Goal: Information Seeking & Learning: Learn about a topic

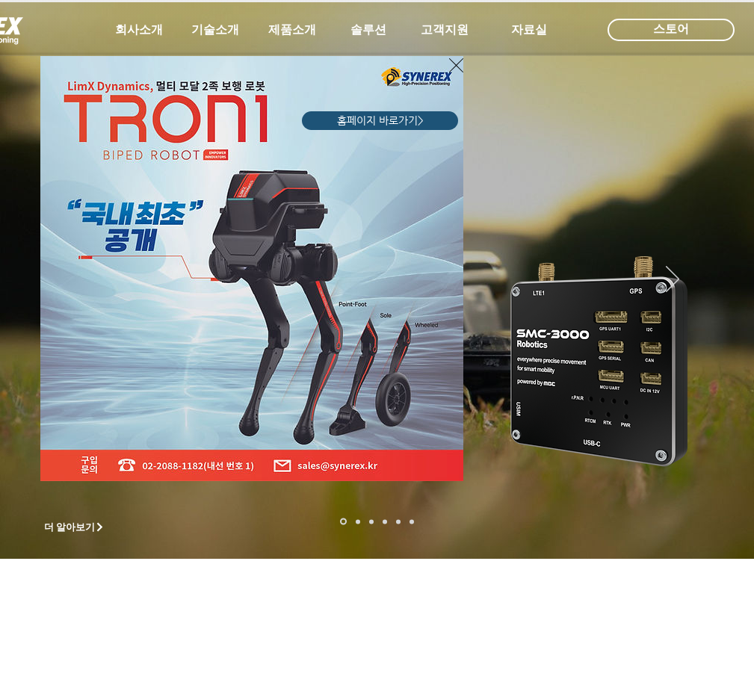
click at [453, 66] on icon "사이트로 돌아가기" at bounding box center [456, 65] width 14 height 19
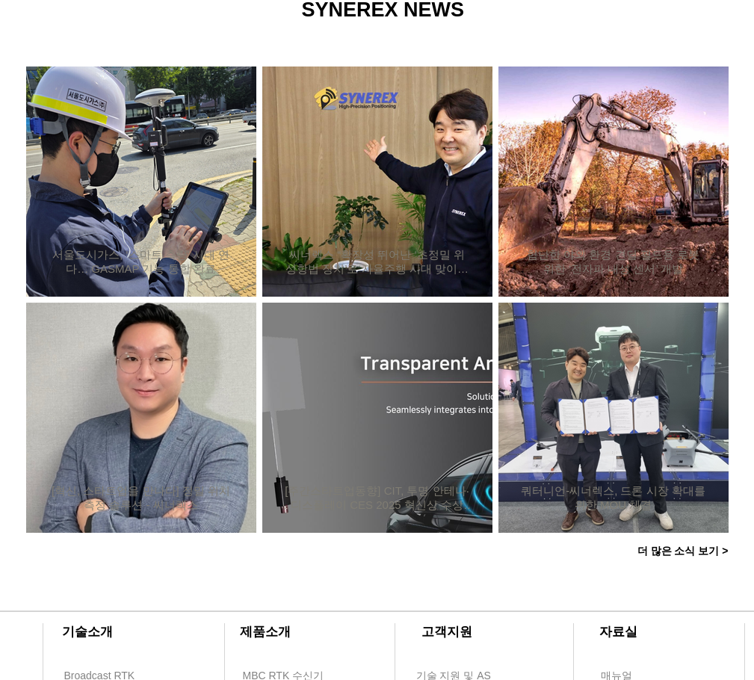
scroll to position [1142, 0]
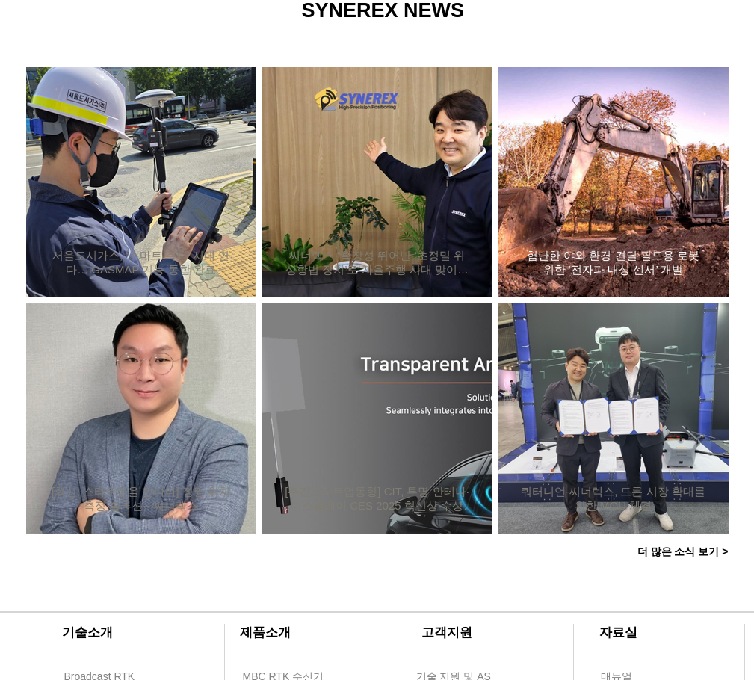
click at [607, 196] on div "험난한 야외 환경 견딜 필드용 로봇 위한 ‘전자파 내성 센서’ 개발" at bounding box center [613, 182] width 190 height 194
click at [610, 251] on h2 "험난한 야외 환경 견딜 필드용 로봇 위한 ‘전자파 내성 센서’ 개발" at bounding box center [613, 263] width 185 height 28
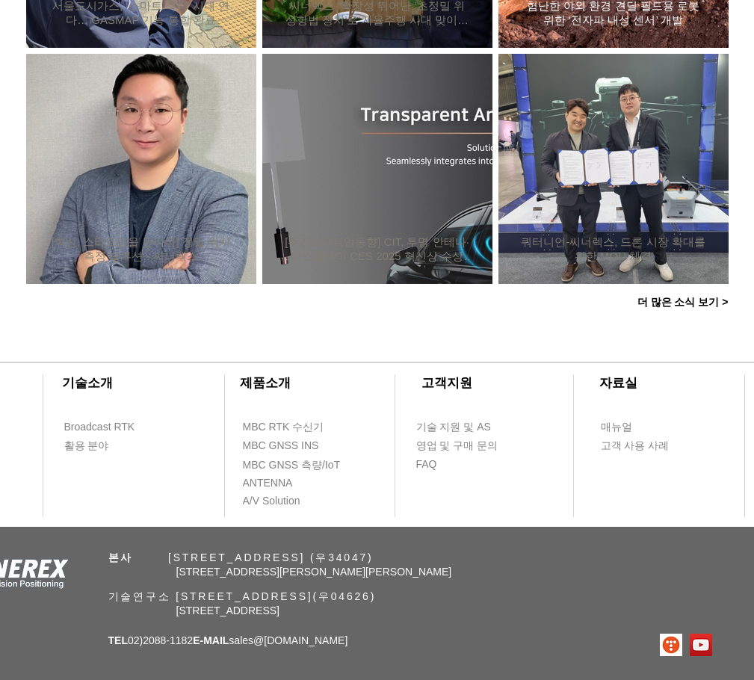
scroll to position [1441, 0]
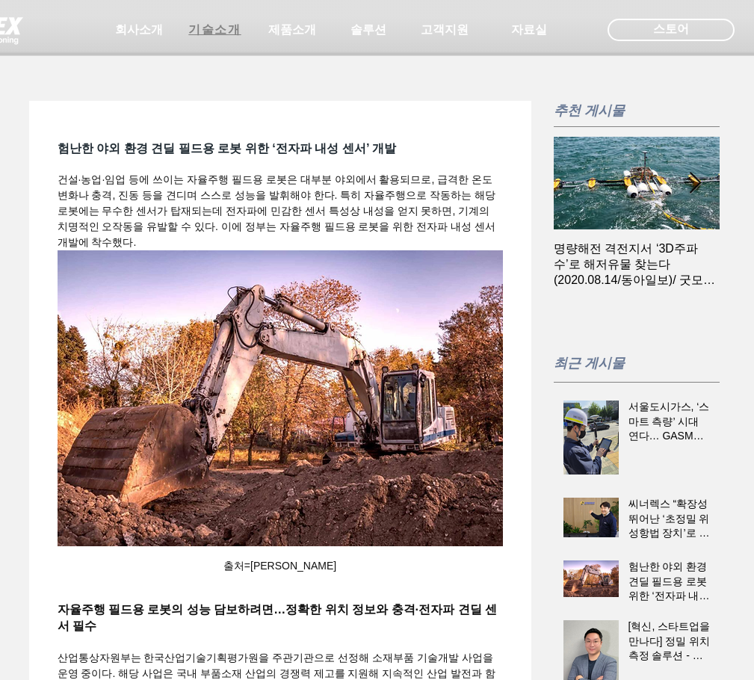
click at [230, 34] on span "기술소개" at bounding box center [214, 30] width 52 height 16
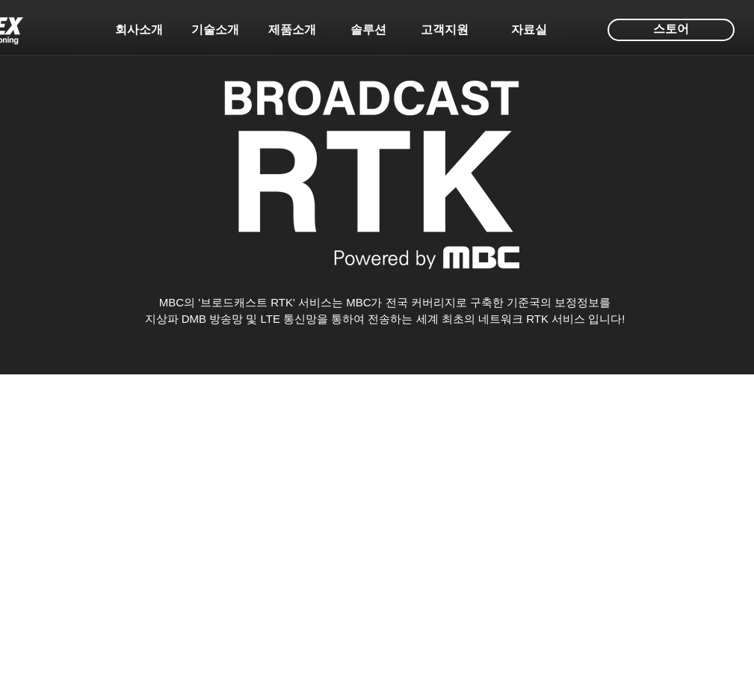
click at [290, 28] on span "제품소개" at bounding box center [292, 30] width 48 height 16
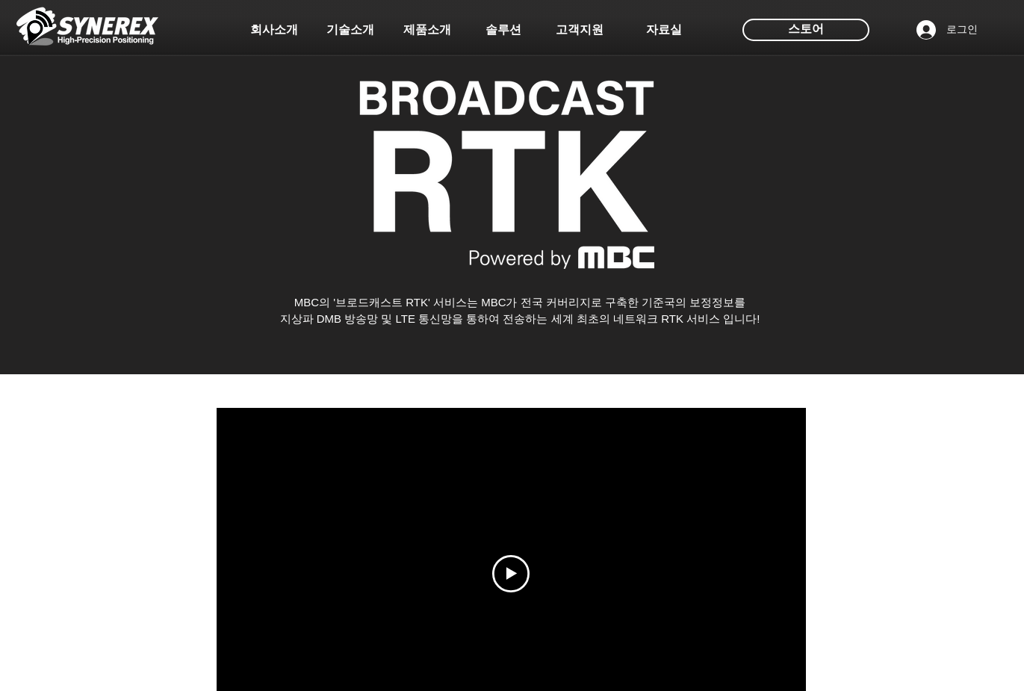
click at [108, 13] on img at bounding box center [87, 26] width 142 height 45
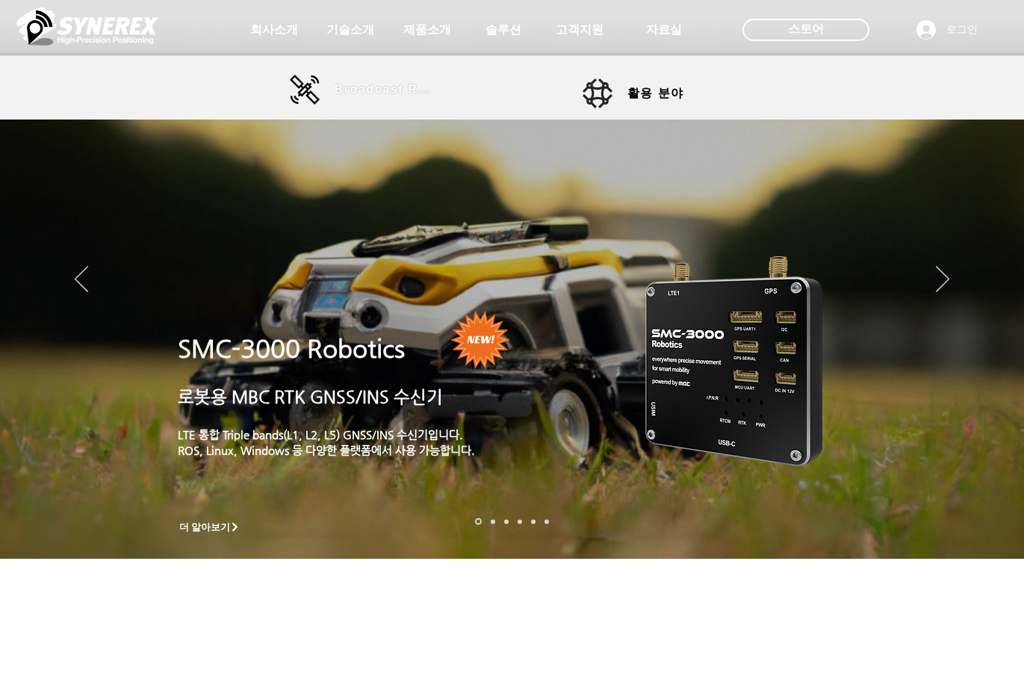
click at [388, 91] on span "Broadcast RTK" at bounding box center [385, 89] width 101 height 13
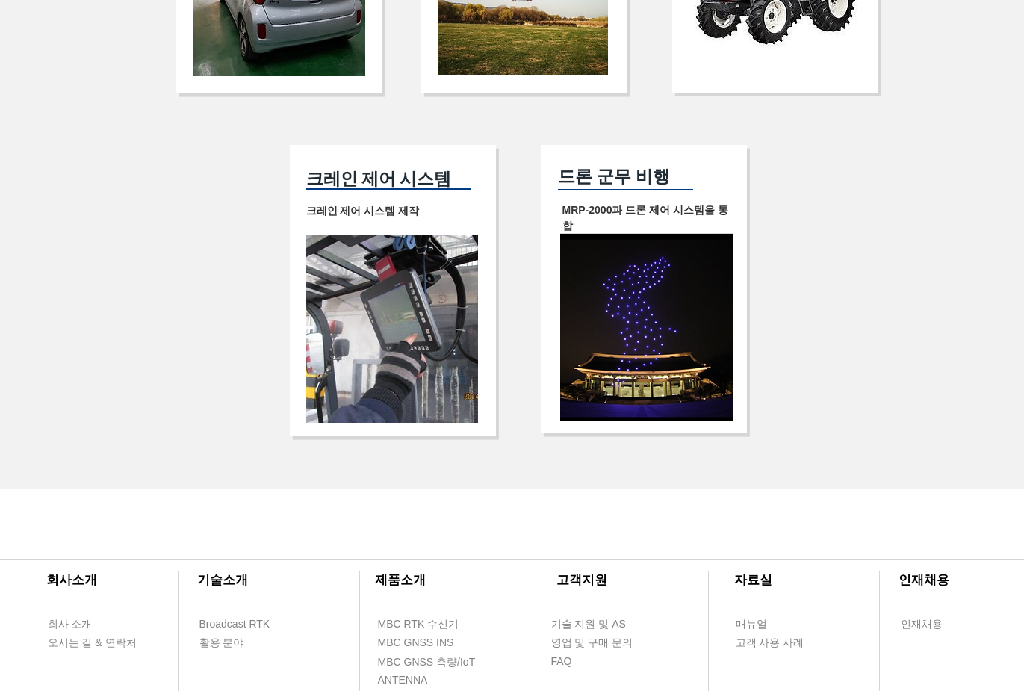
scroll to position [3179, 0]
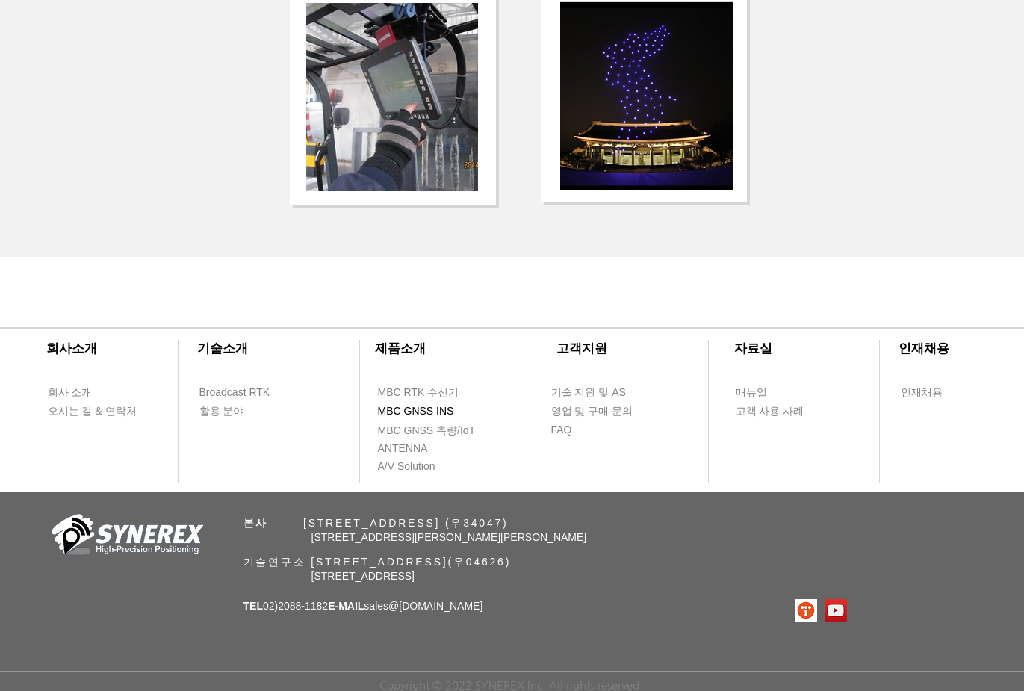
click at [425, 405] on span "MBC GNSS INS" at bounding box center [416, 411] width 76 height 15
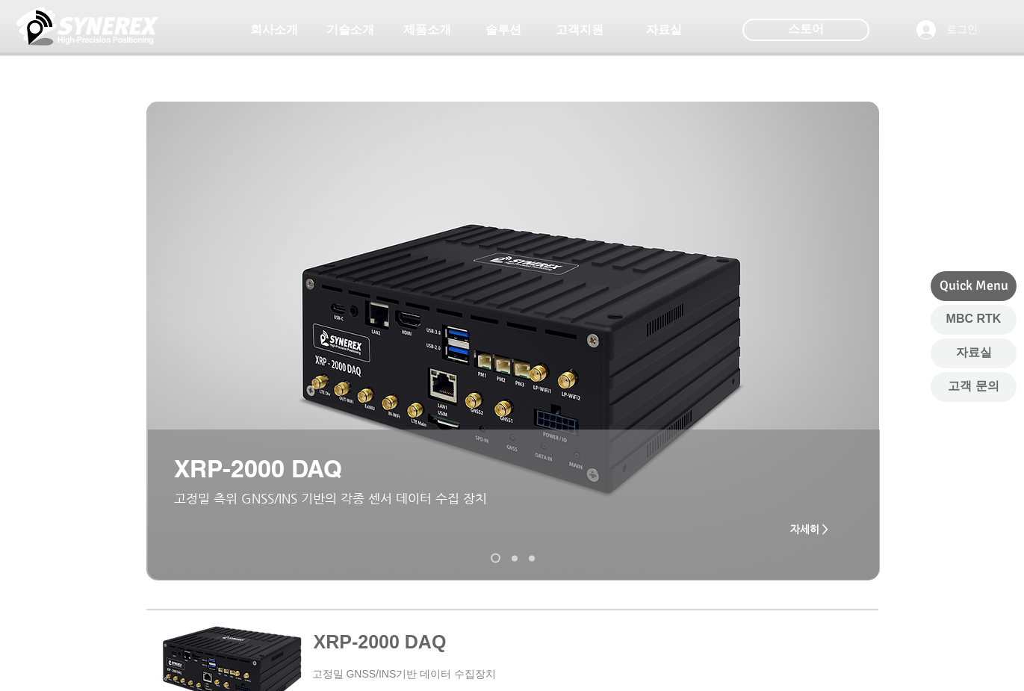
click at [516, 557] on link "XRP-2000" at bounding box center [515, 558] width 6 height 6
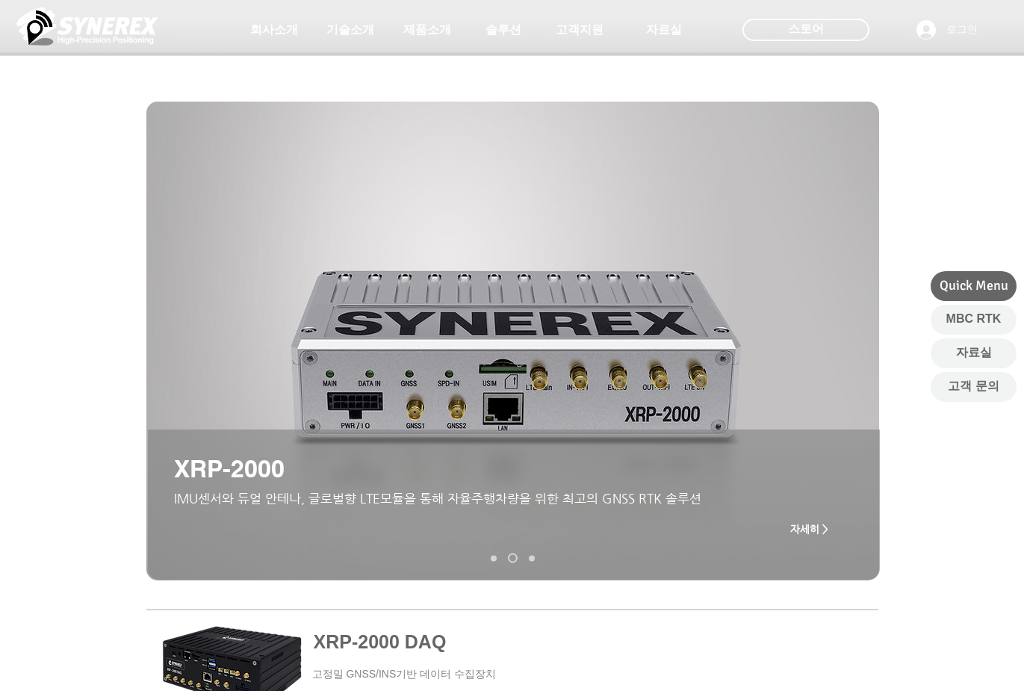
click at [532, 559] on link "MGI-2000" at bounding box center [532, 558] width 6 height 6
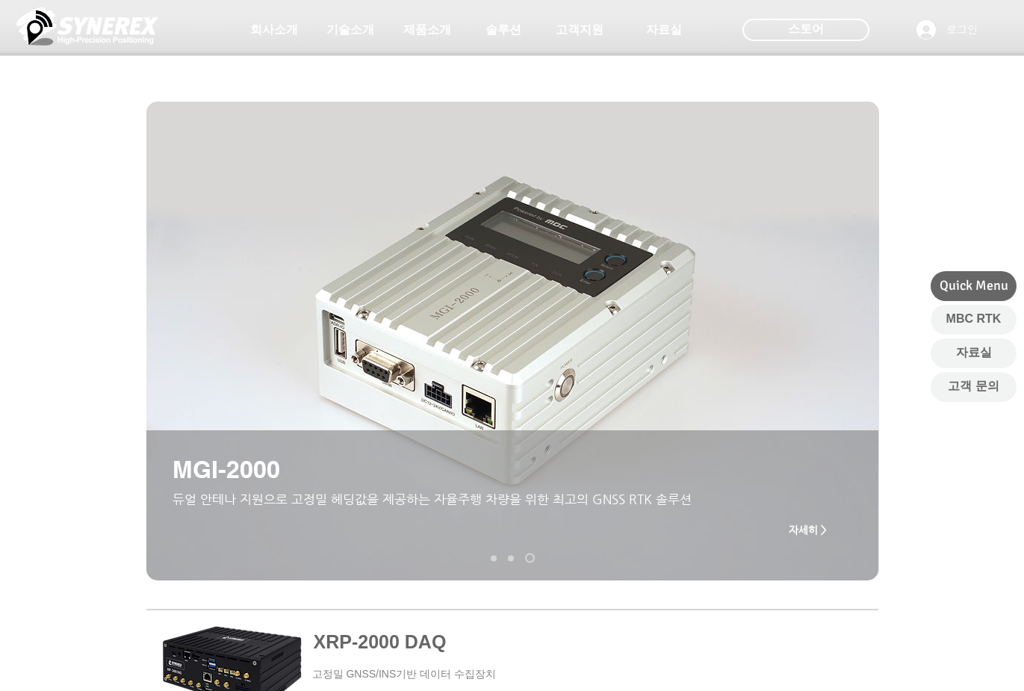
scroll to position [523, 0]
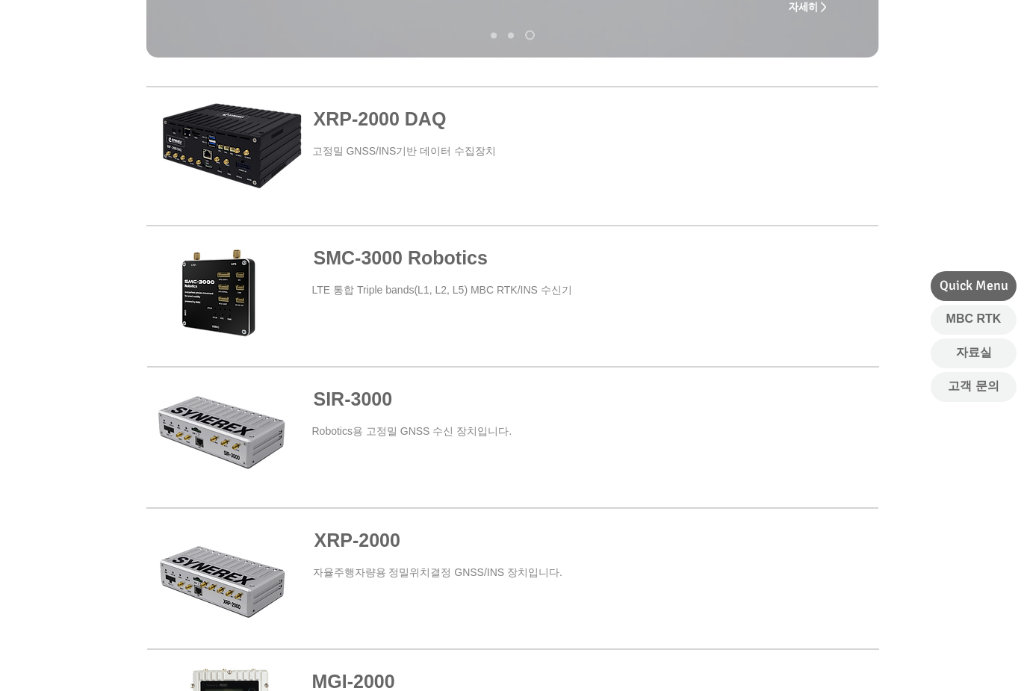
click at [460, 259] on span "SMC-3000 Robotics" at bounding box center [401, 257] width 174 height 21
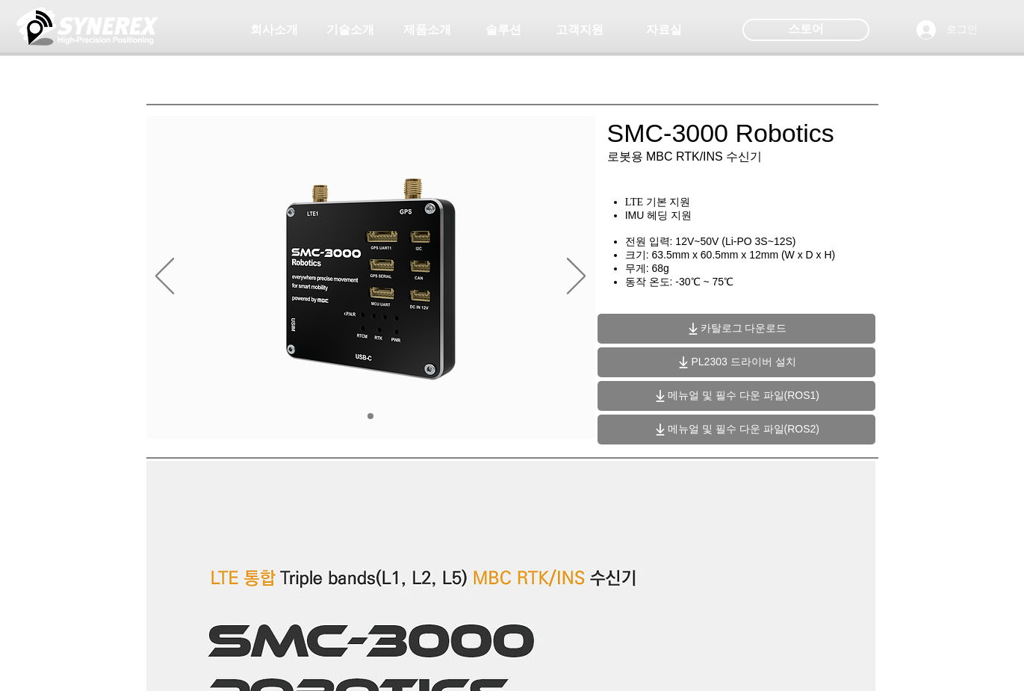
click at [588, 270] on div "슬라이드쇼" at bounding box center [370, 277] width 449 height 323
click at [577, 274] on icon "다음" at bounding box center [576, 276] width 19 height 37
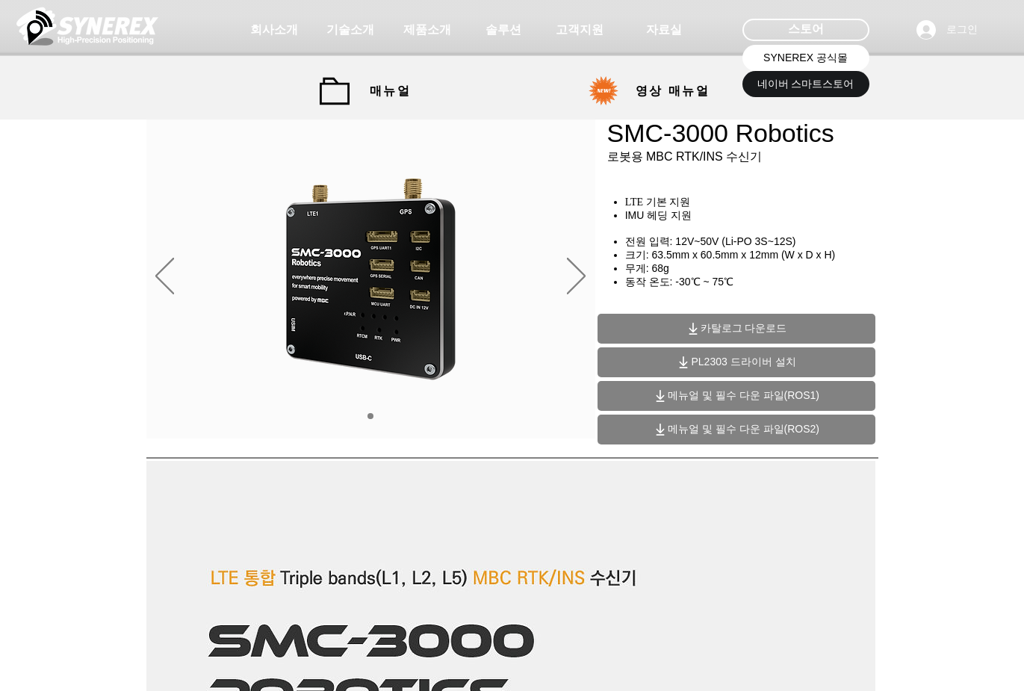
click at [753, 58] on span "SYNEREX 공식몰" at bounding box center [805, 58] width 84 height 15
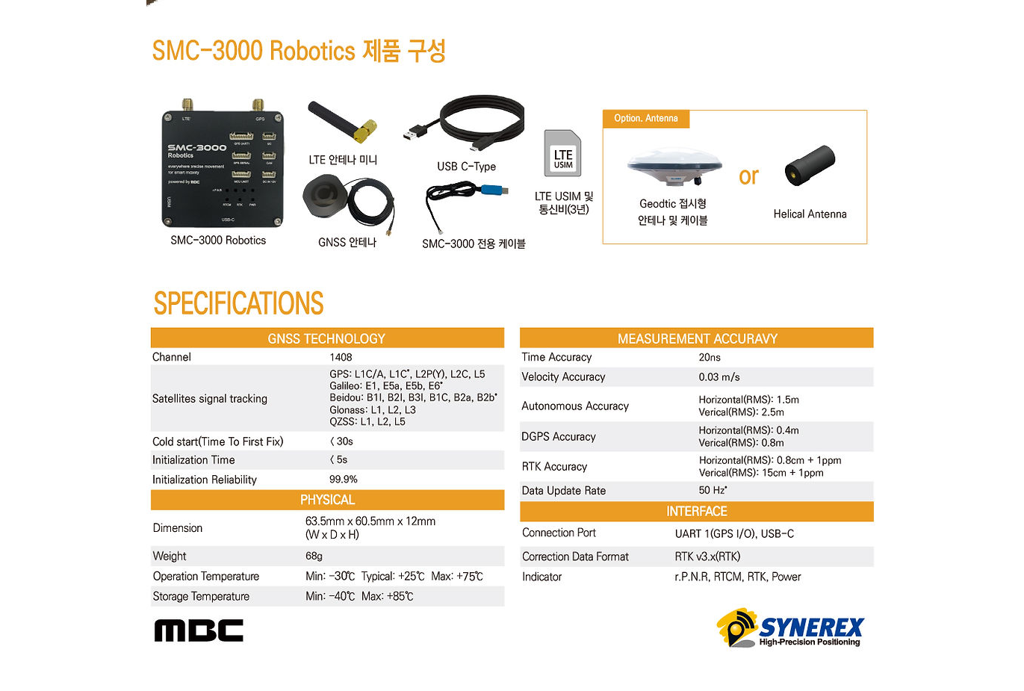
scroll to position [5920, 0]
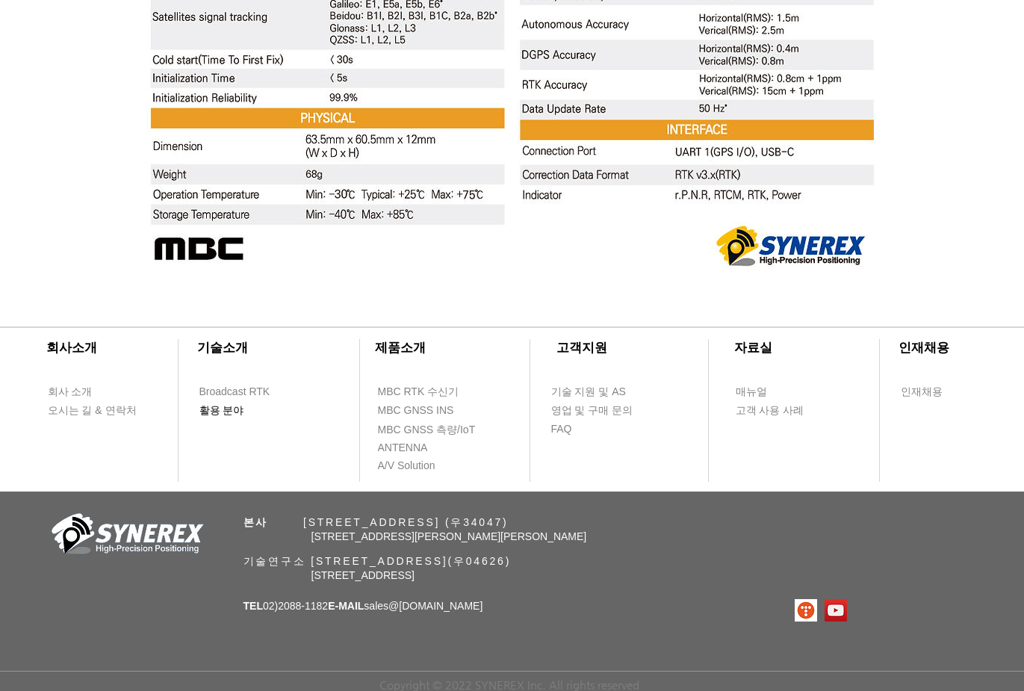
click at [217, 404] on span "활용 분야" at bounding box center [221, 410] width 45 height 15
click at [117, 403] on span "오시는 길 & 연락처" at bounding box center [92, 410] width 89 height 15
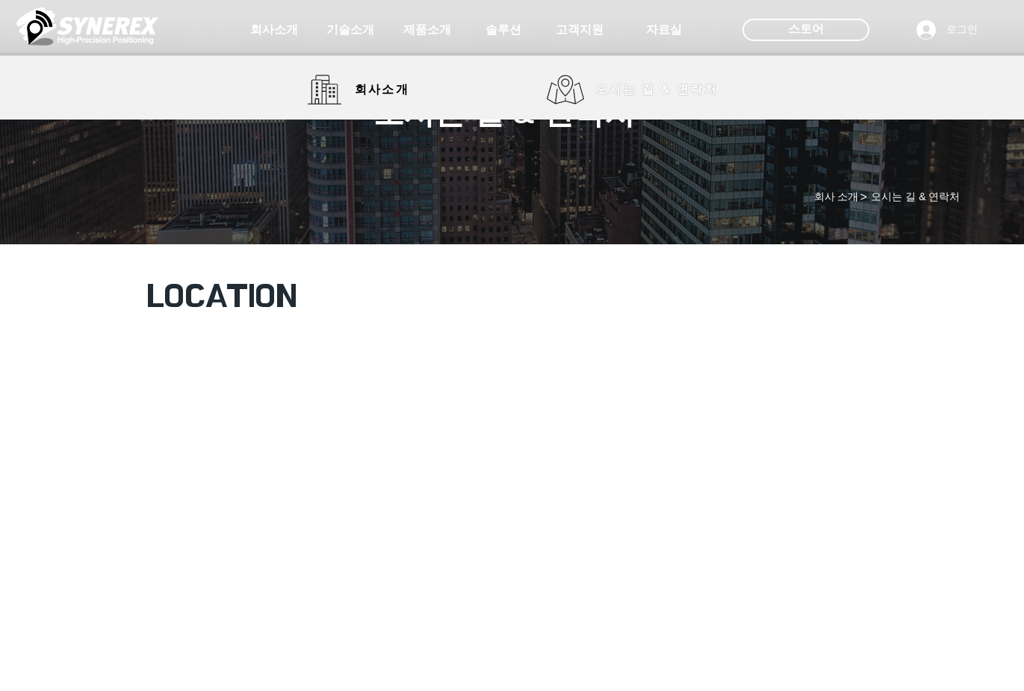
click at [626, 93] on span "오시는 길 & 연락처" at bounding box center [656, 89] width 123 height 16
click at [366, 93] on span "회사소개" at bounding box center [382, 90] width 55 height 16
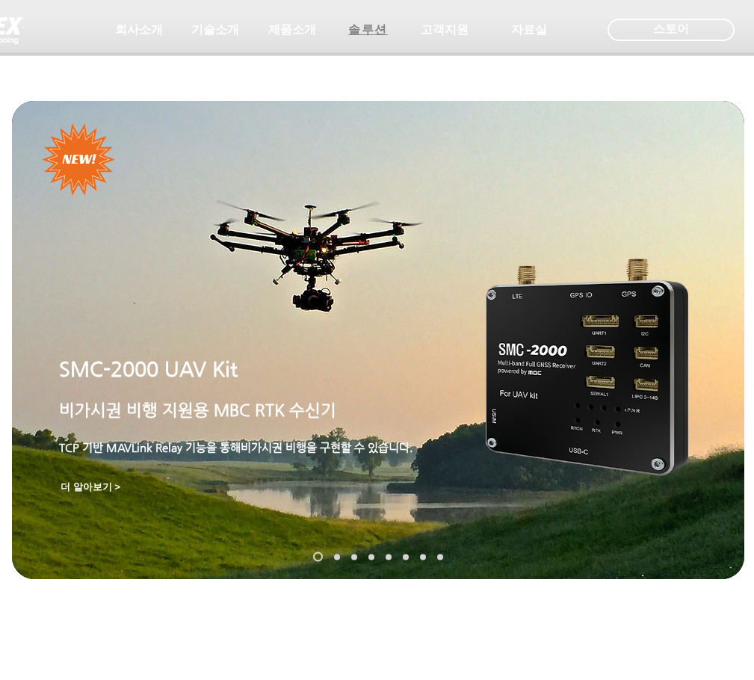
click at [367, 32] on span "솔루션" at bounding box center [368, 30] width 40 height 16
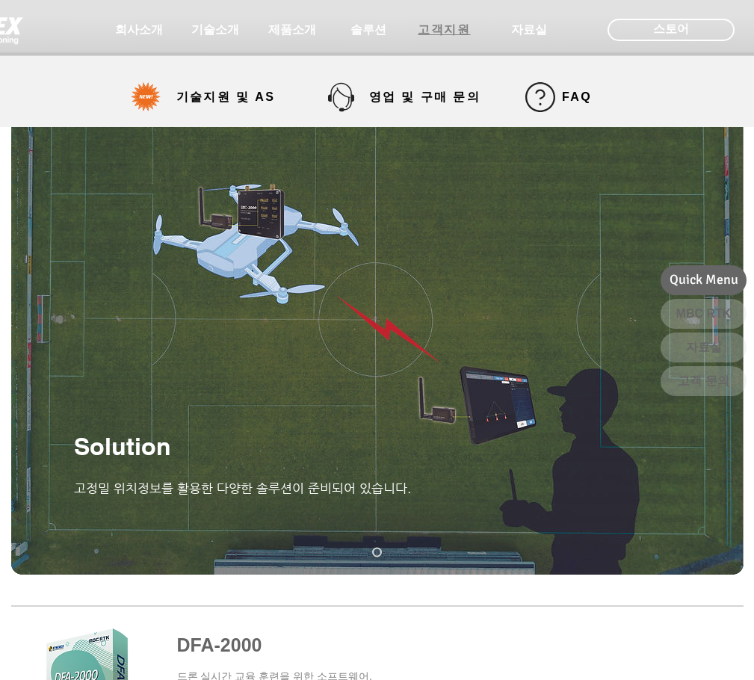
click at [430, 33] on span "고객지원" at bounding box center [444, 30] width 52 height 16
select select "******"
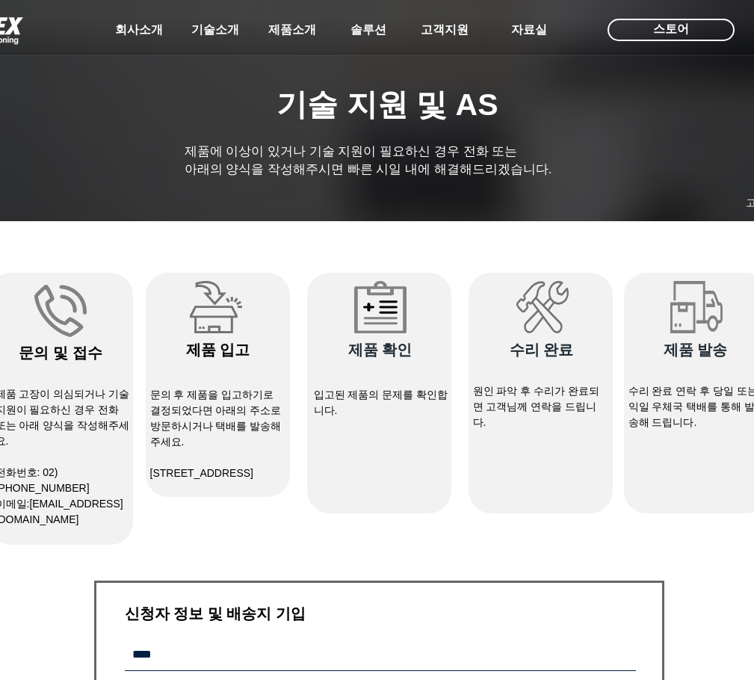
click at [463, 104] on div at bounding box center [377, 110] width 754 height 221
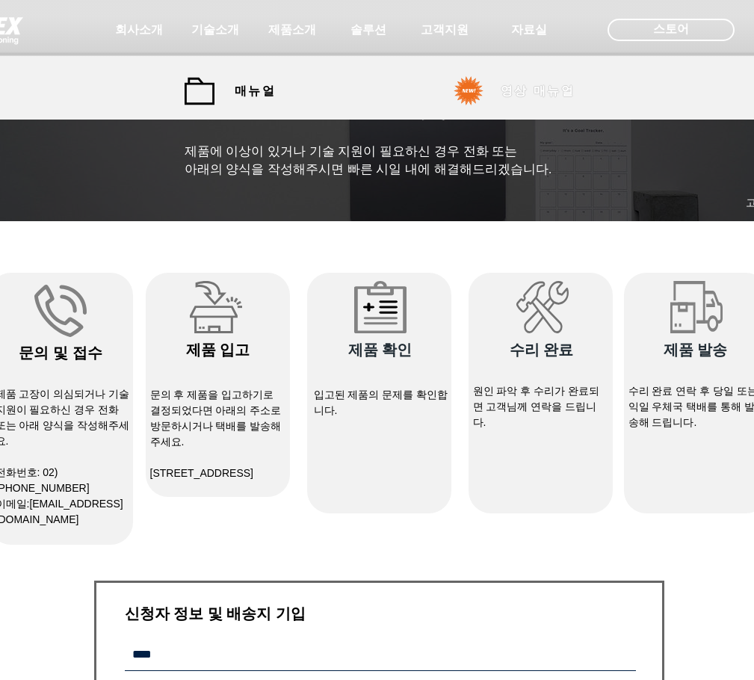
click at [548, 95] on span "영상 매뉴얼" at bounding box center [537, 92] width 74 height 16
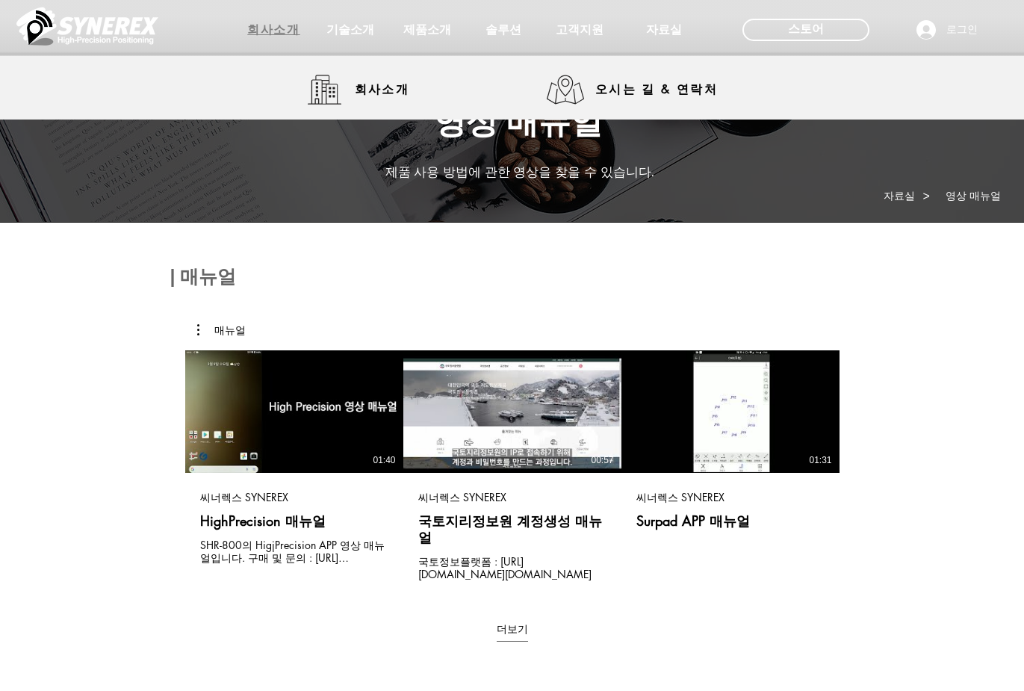
click at [286, 37] on span "회사소개" at bounding box center [273, 30] width 52 height 16
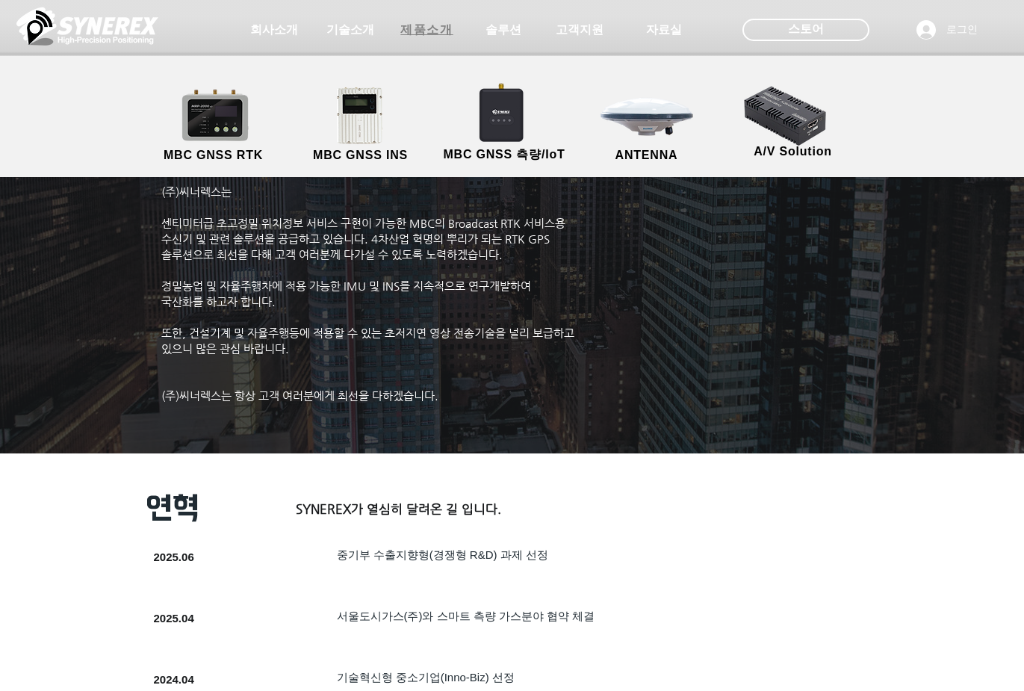
click at [434, 29] on span "제품소개" at bounding box center [426, 30] width 52 height 16
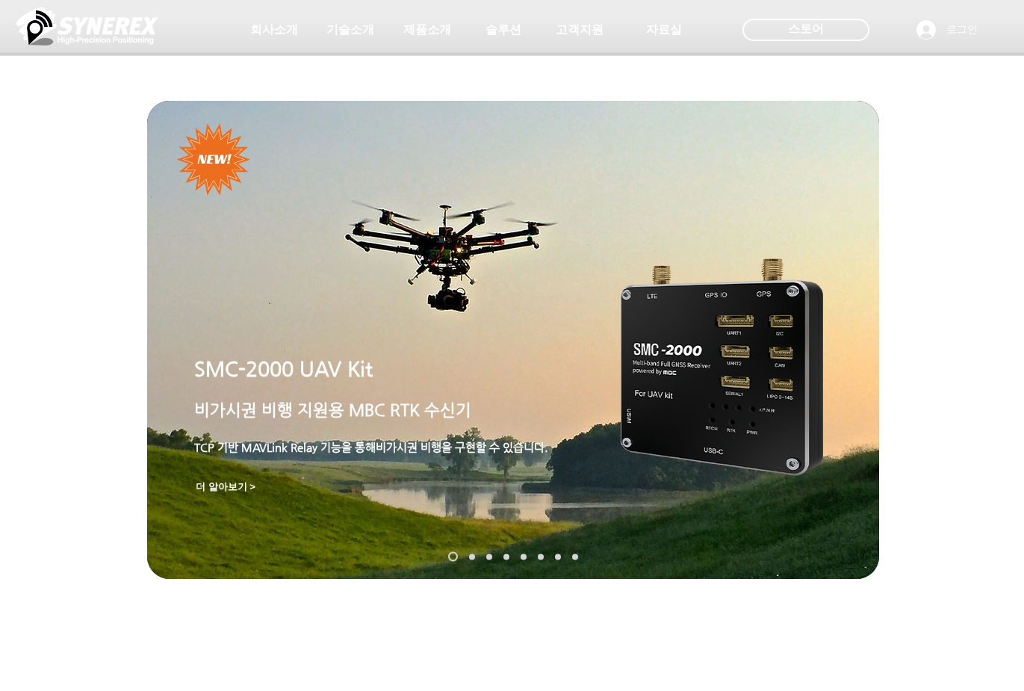
click at [469, 555] on link "SynRTK" at bounding box center [472, 557] width 6 height 6
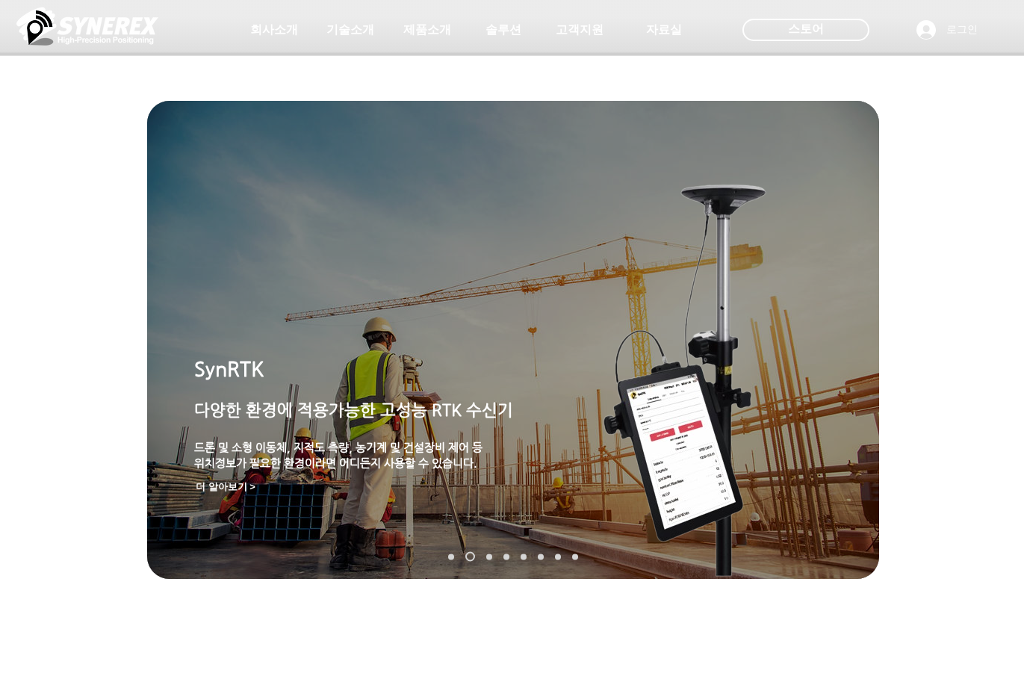
click at [489, 555] on link "MGI-2000" at bounding box center [489, 557] width 6 height 6
click at [507, 557] on link "MRP-2000" at bounding box center [506, 557] width 6 height 6
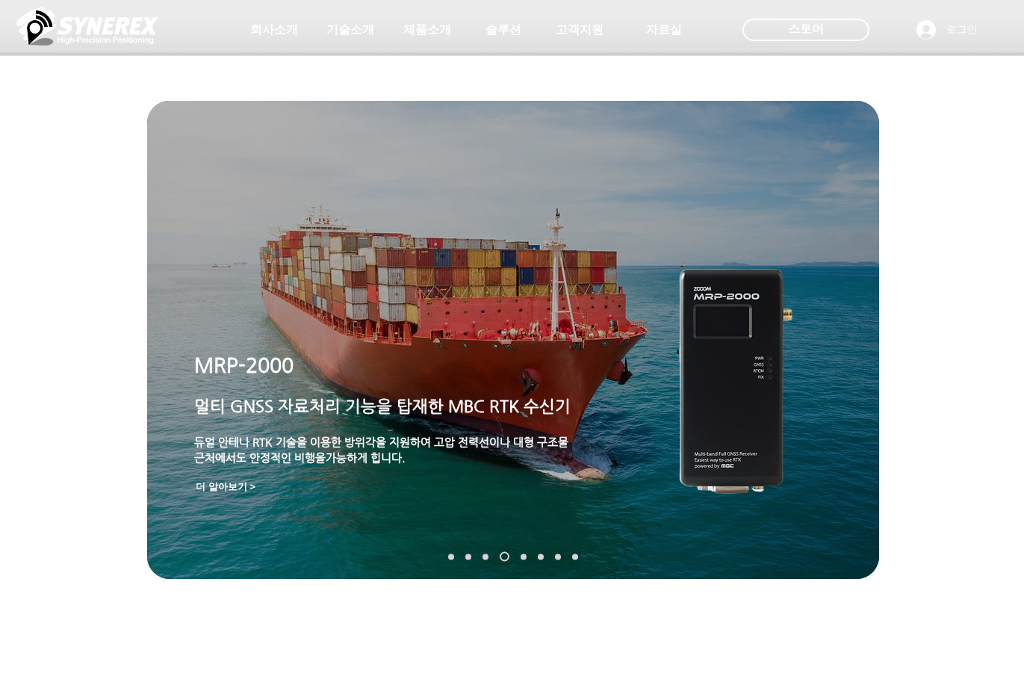
click at [524, 558] on link "TDR-3000" at bounding box center [524, 557] width 6 height 6
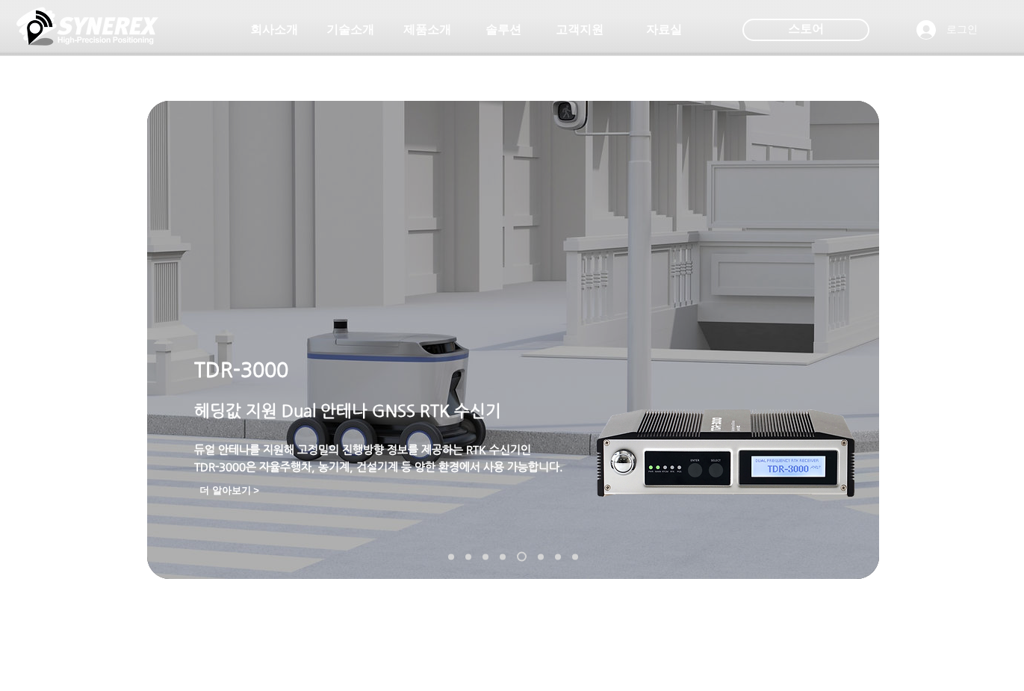
click at [539, 557] on link "MDU-2000" at bounding box center [541, 557] width 6 height 6
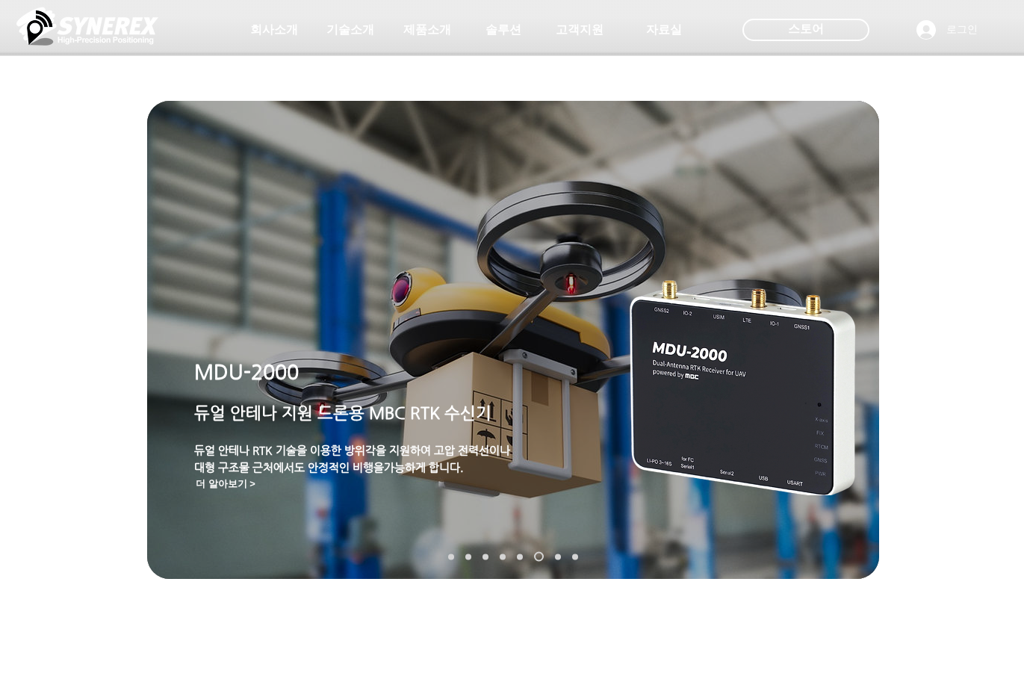
click at [559, 556] on link "TDR-2000" at bounding box center [558, 557] width 6 height 6
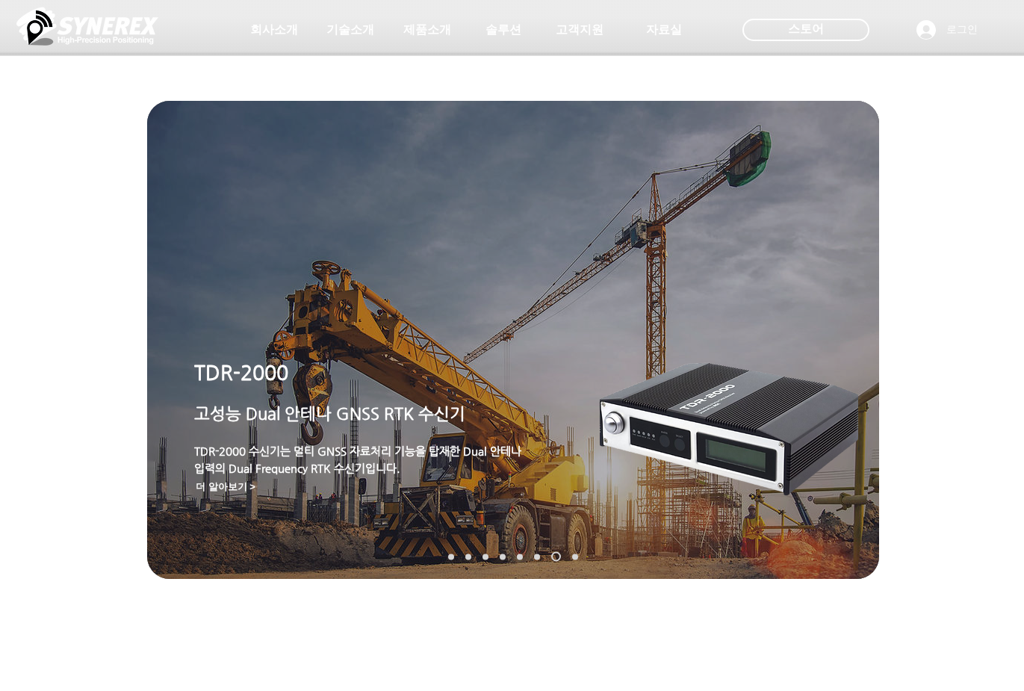
click at [576, 557] on link "TDR-1000T" at bounding box center [575, 557] width 6 height 6
click at [577, 557] on link "TDR-1000T" at bounding box center [575, 557] width 6 height 6
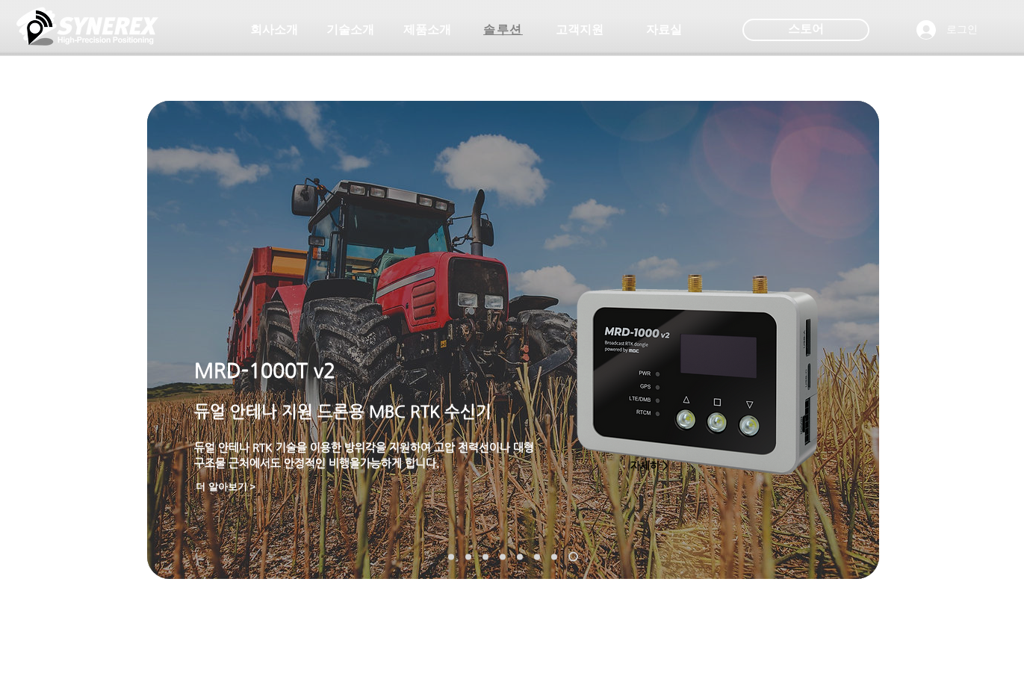
click at [501, 31] on span "솔루션" at bounding box center [503, 30] width 40 height 16
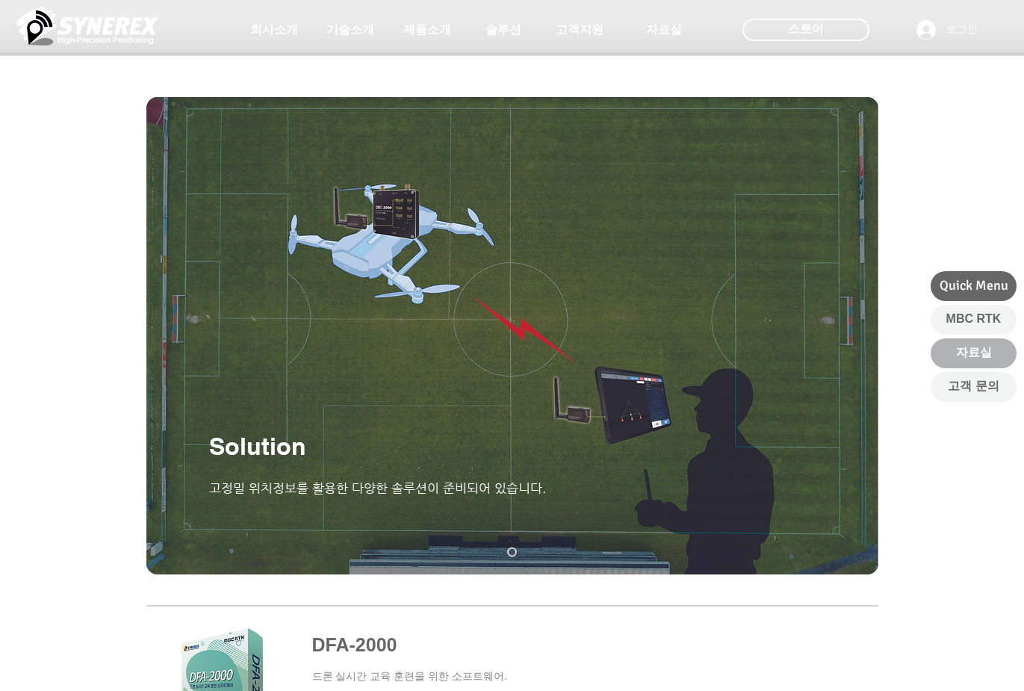
click at [753, 350] on span "자료실" at bounding box center [974, 352] width 36 height 16
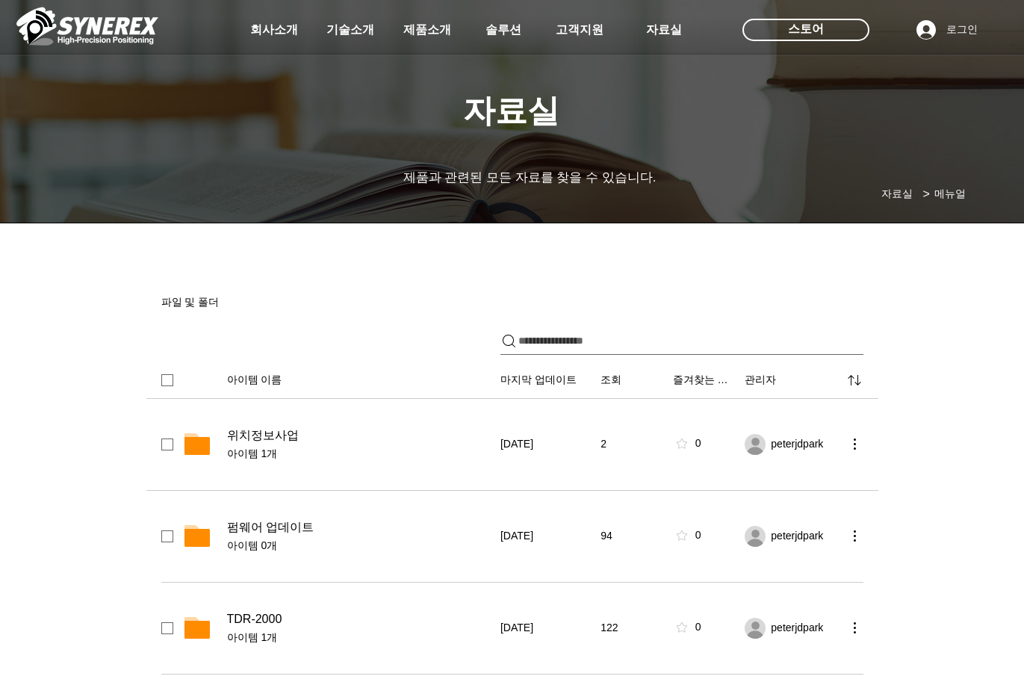
click at [283, 433] on span "위치정보사업" at bounding box center [263, 435] width 72 height 15
